Goal: Navigation & Orientation: Find specific page/section

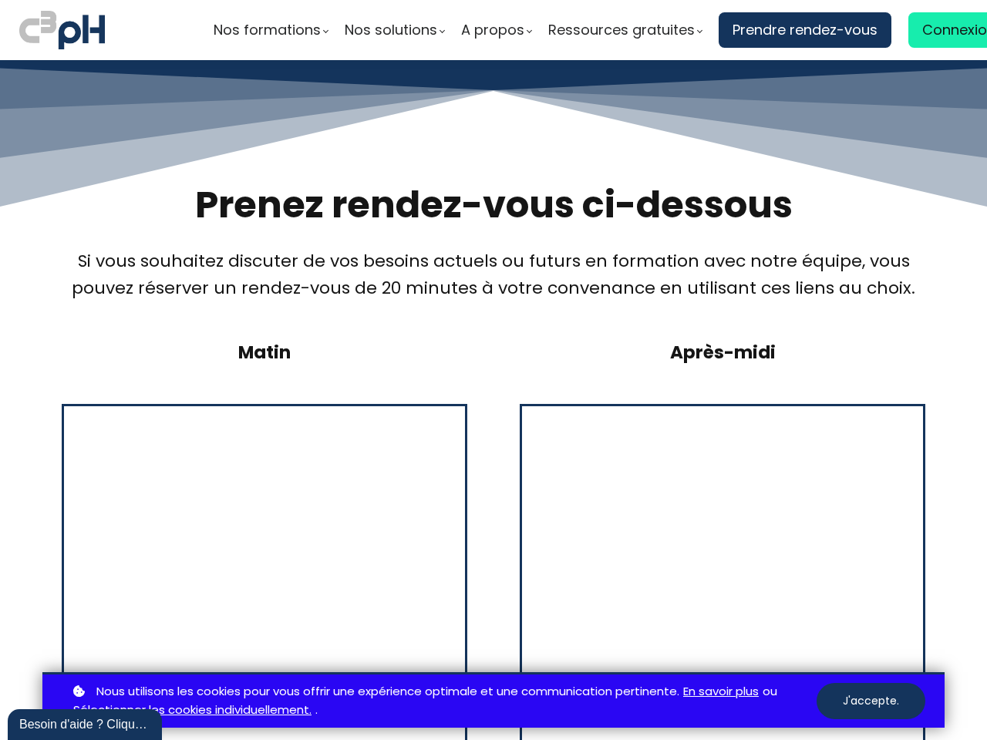
click at [722, 692] on link "En savoir plus" at bounding box center [721, 691] width 76 height 19
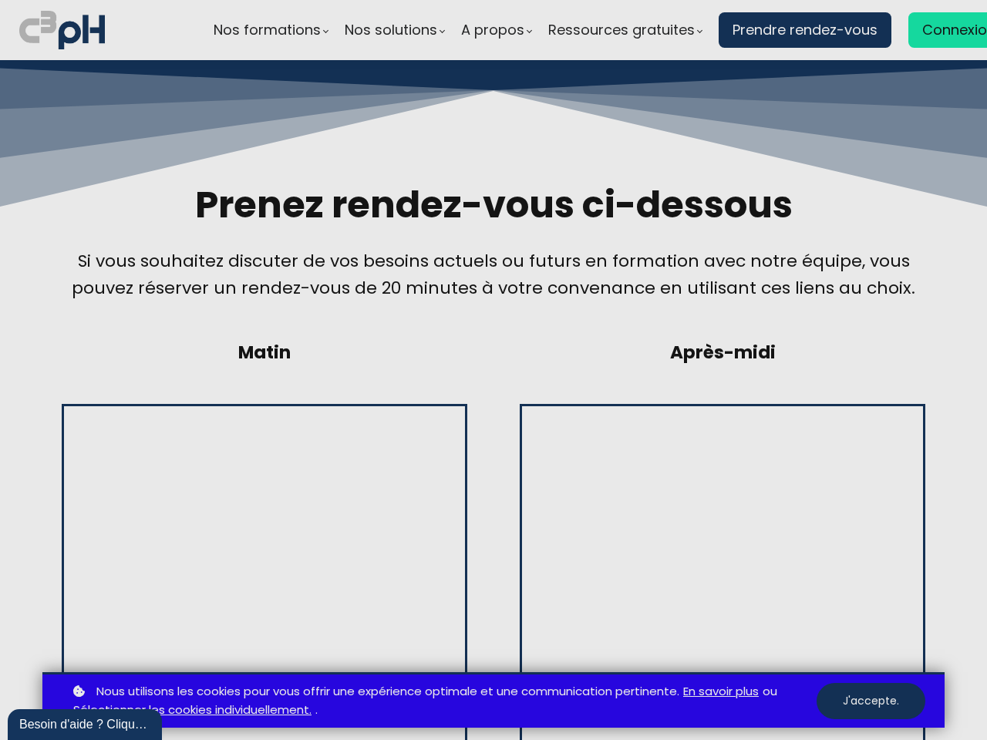
click at [85, 725] on div "Besoin d'aide ? Cliquez !" at bounding box center [84, 725] width 131 height 19
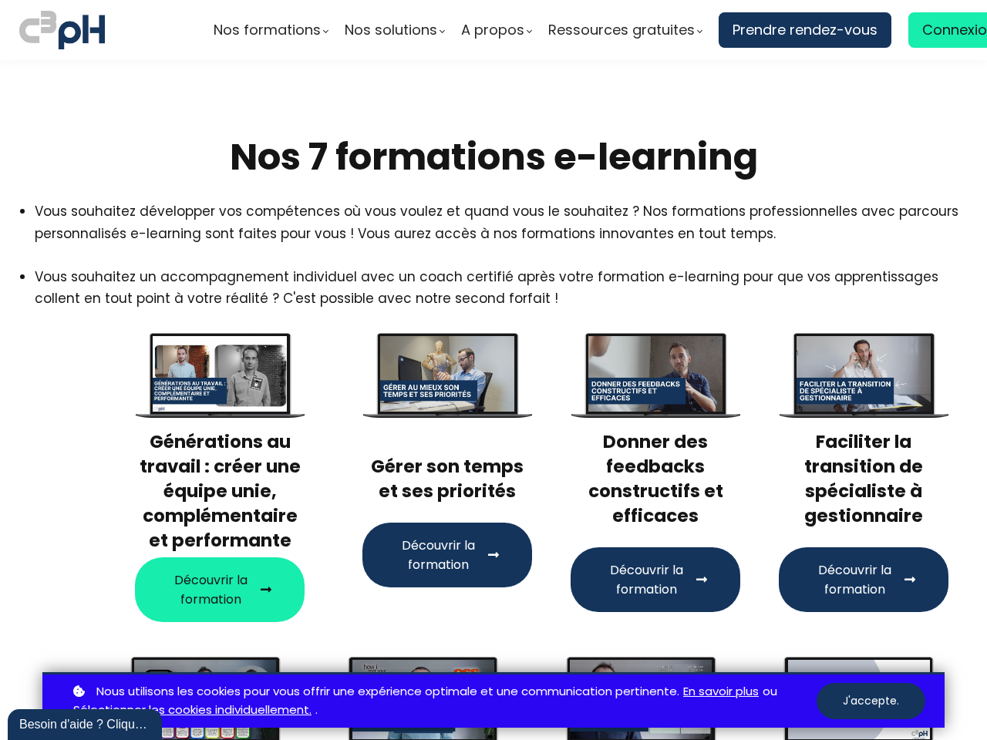
click at [722, 692] on link "En savoir plus" at bounding box center [721, 691] width 76 height 19
